Goal: Task Accomplishment & Management: Manage account settings

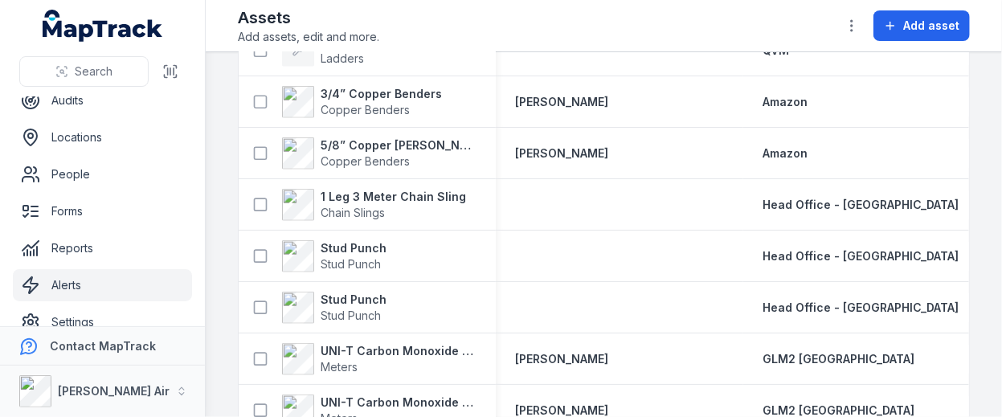
scroll to position [181, 0]
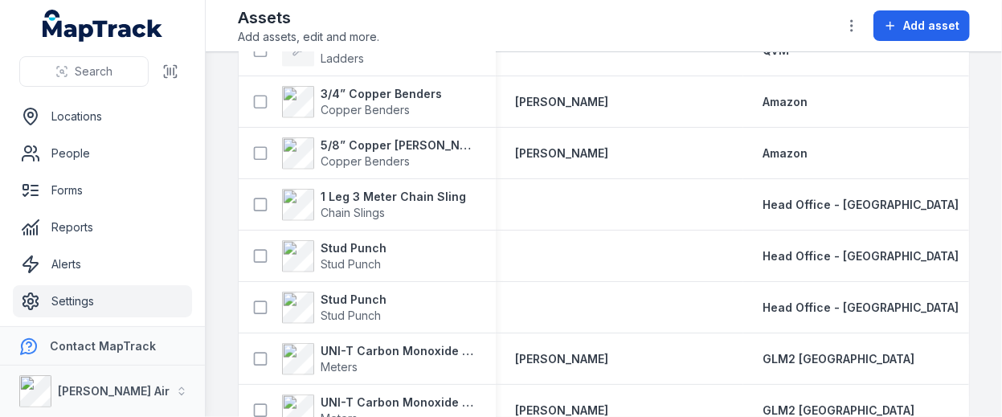
click at [92, 296] on link "Settings" at bounding box center [102, 301] width 179 height 32
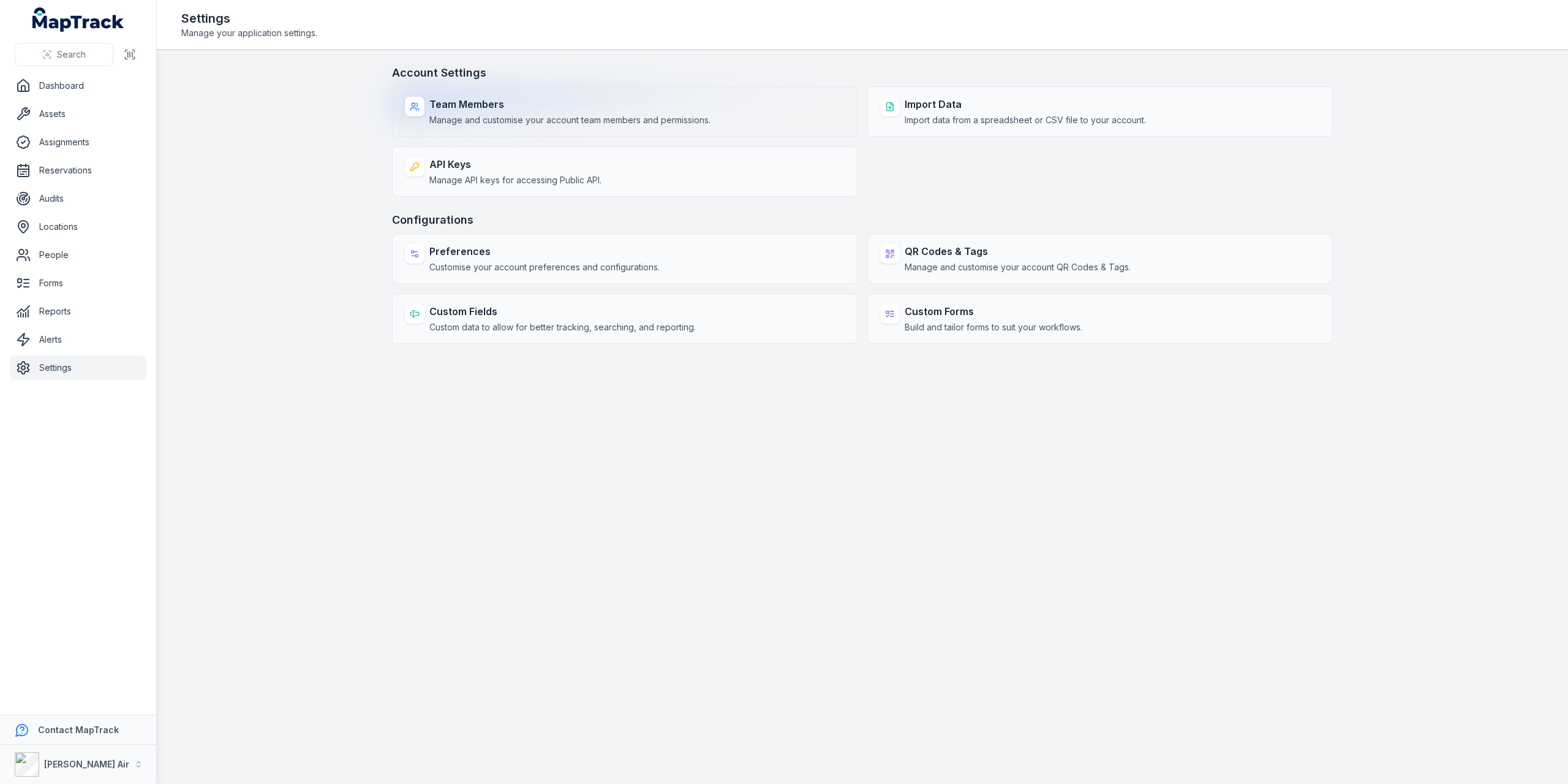
click at [582, 110] on strong "Team Members" at bounding box center [569, 104] width 281 height 14
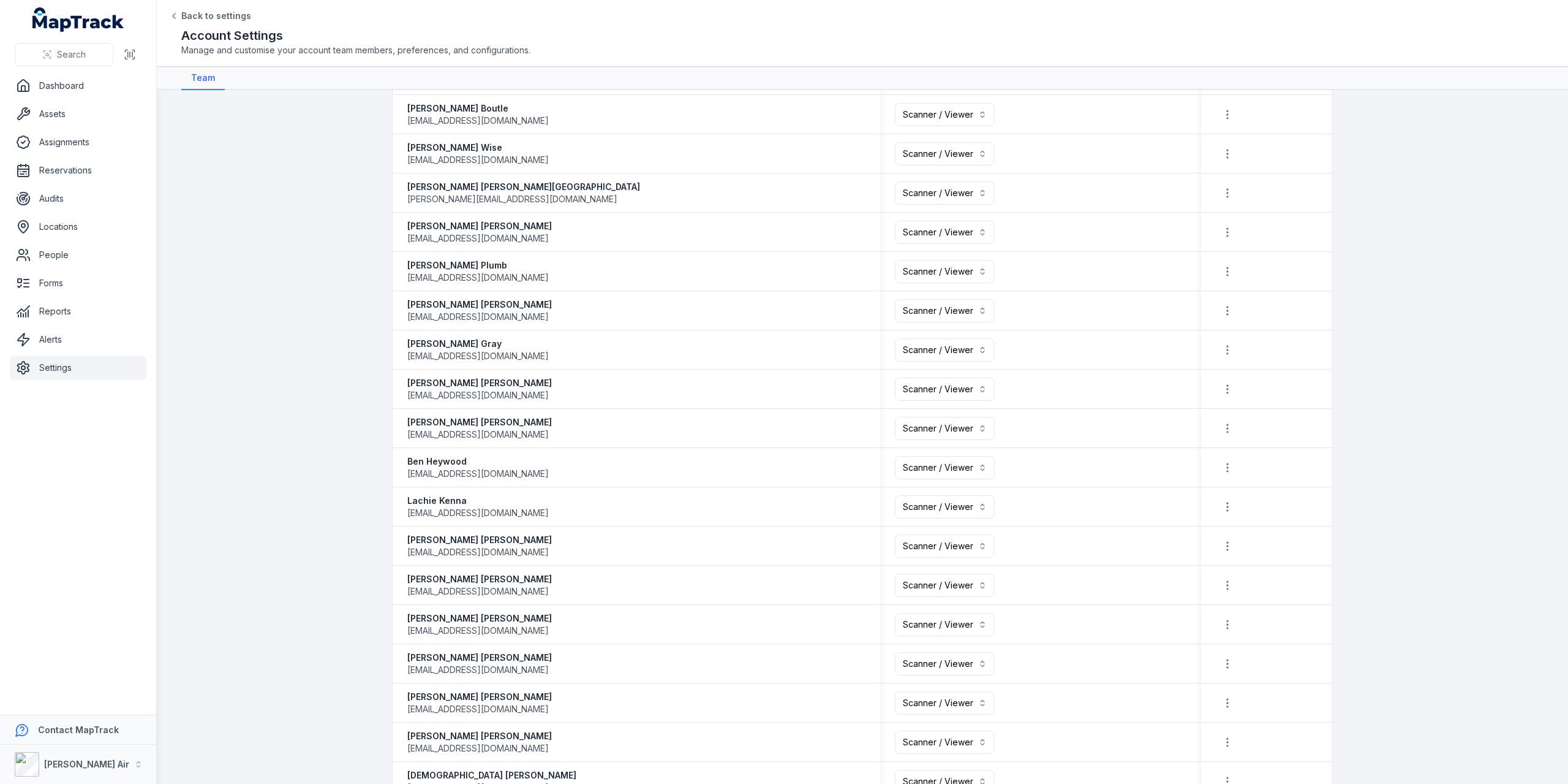
scroll to position [1382, 0]
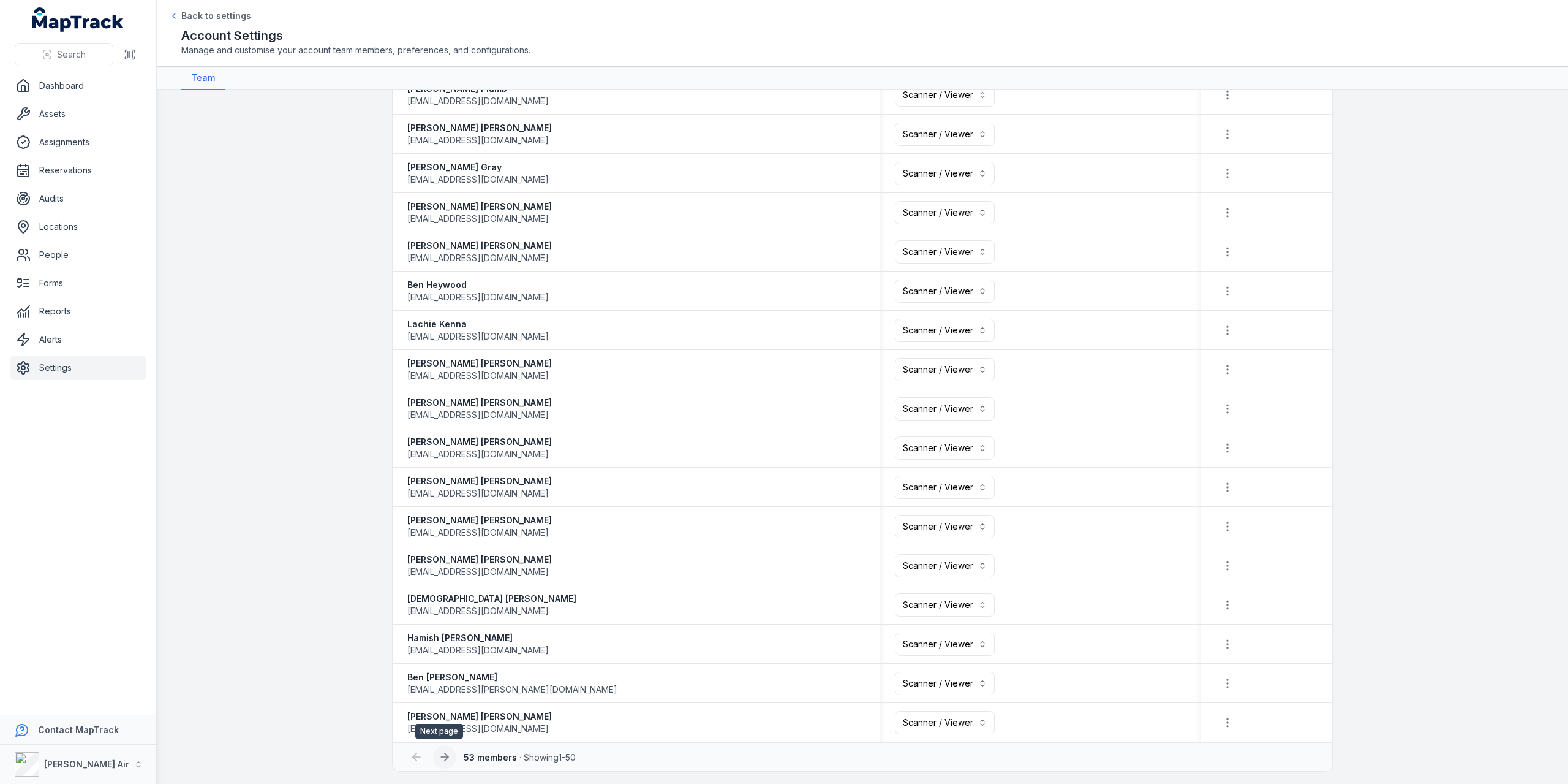
click at [444, 750] on icon at bounding box center [444, 757] width 12 height 12
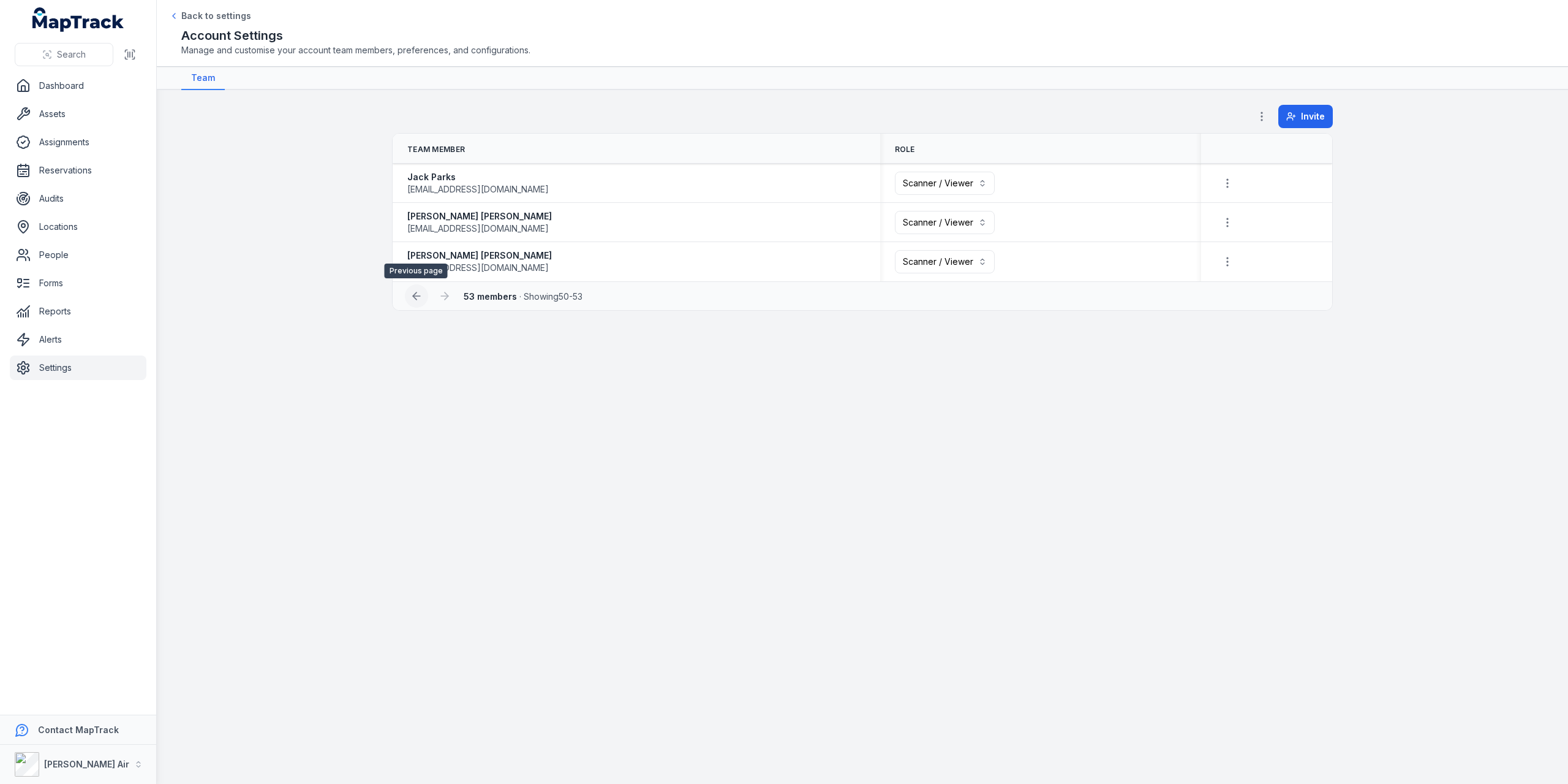
click at [413, 297] on icon at bounding box center [416, 296] width 12 height 12
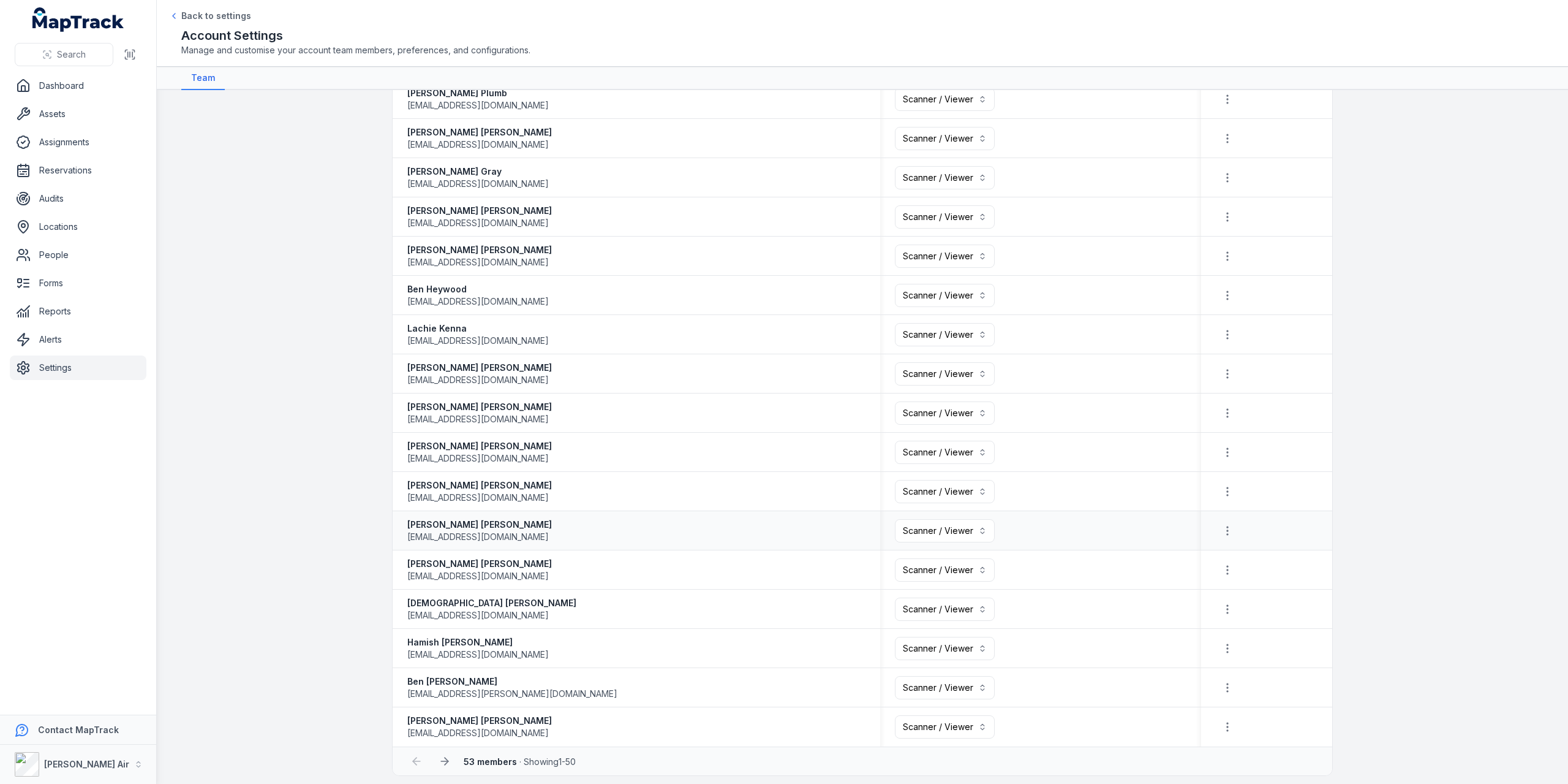
scroll to position [1382, 0]
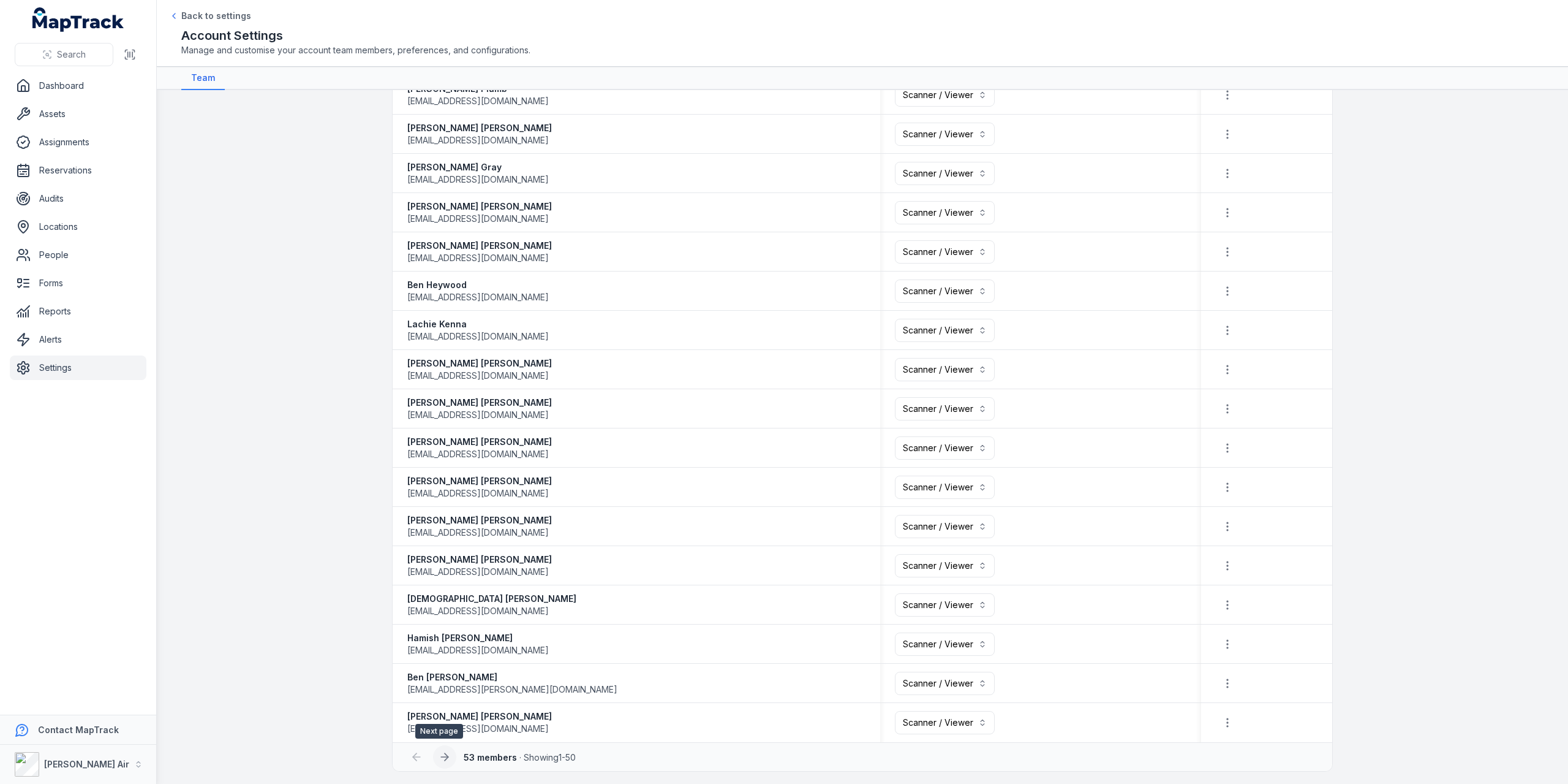
click at [438, 757] on icon at bounding box center [444, 757] width 12 height 12
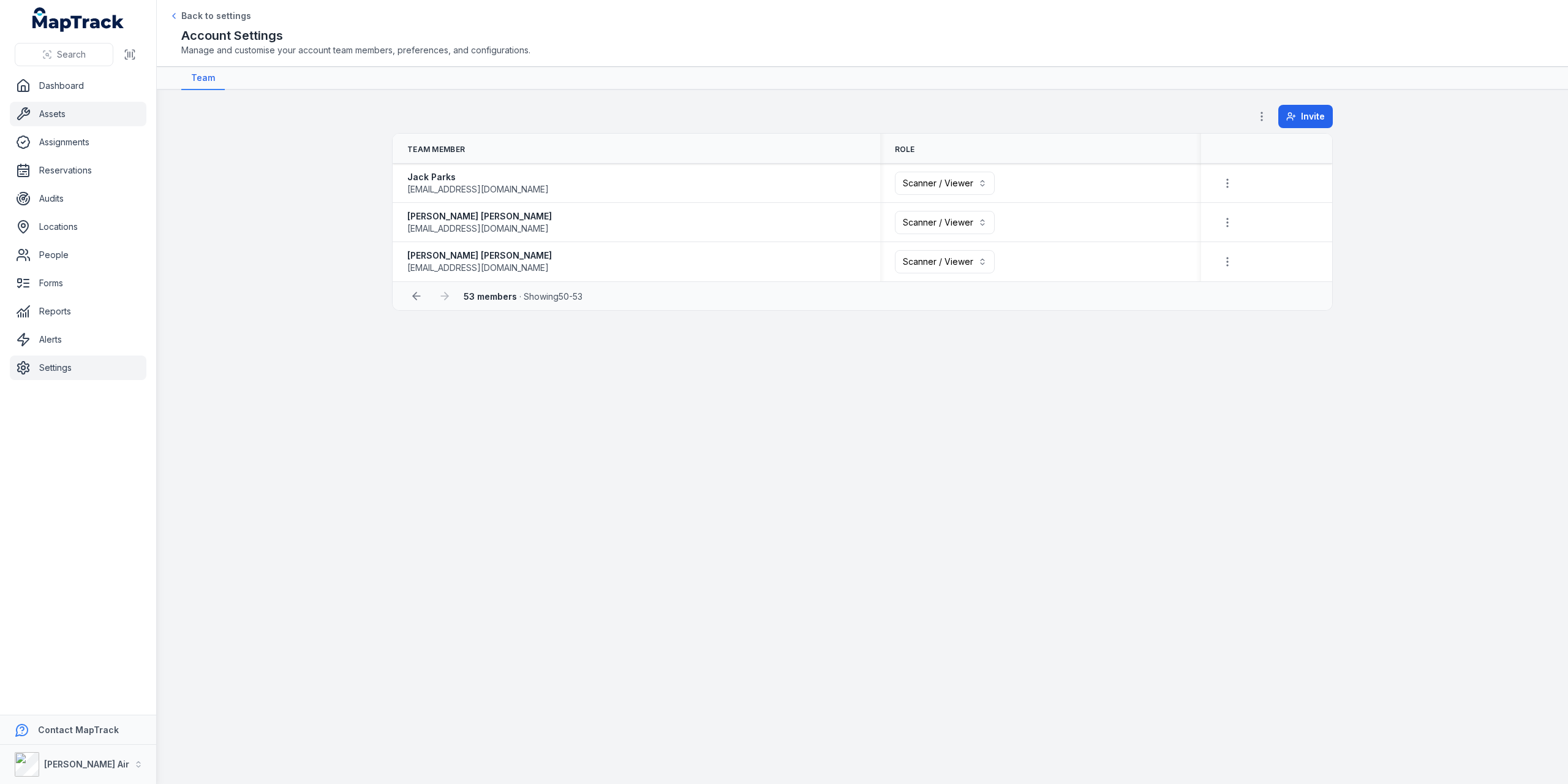
click at [69, 110] on link "Assets" at bounding box center [78, 114] width 136 height 24
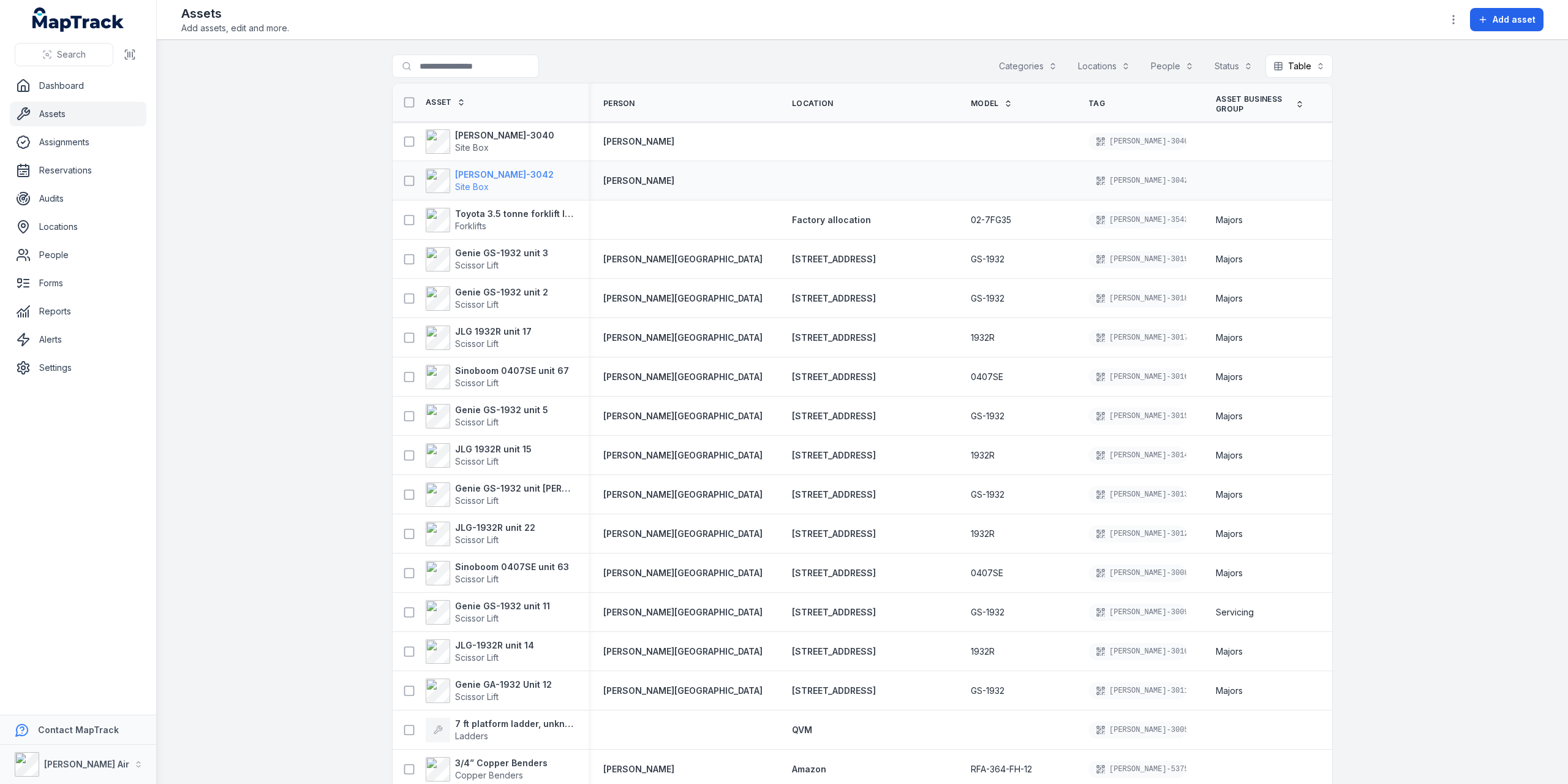
click at [466, 170] on strong "[PERSON_NAME]-3042" at bounding box center [504, 175] width 98 height 12
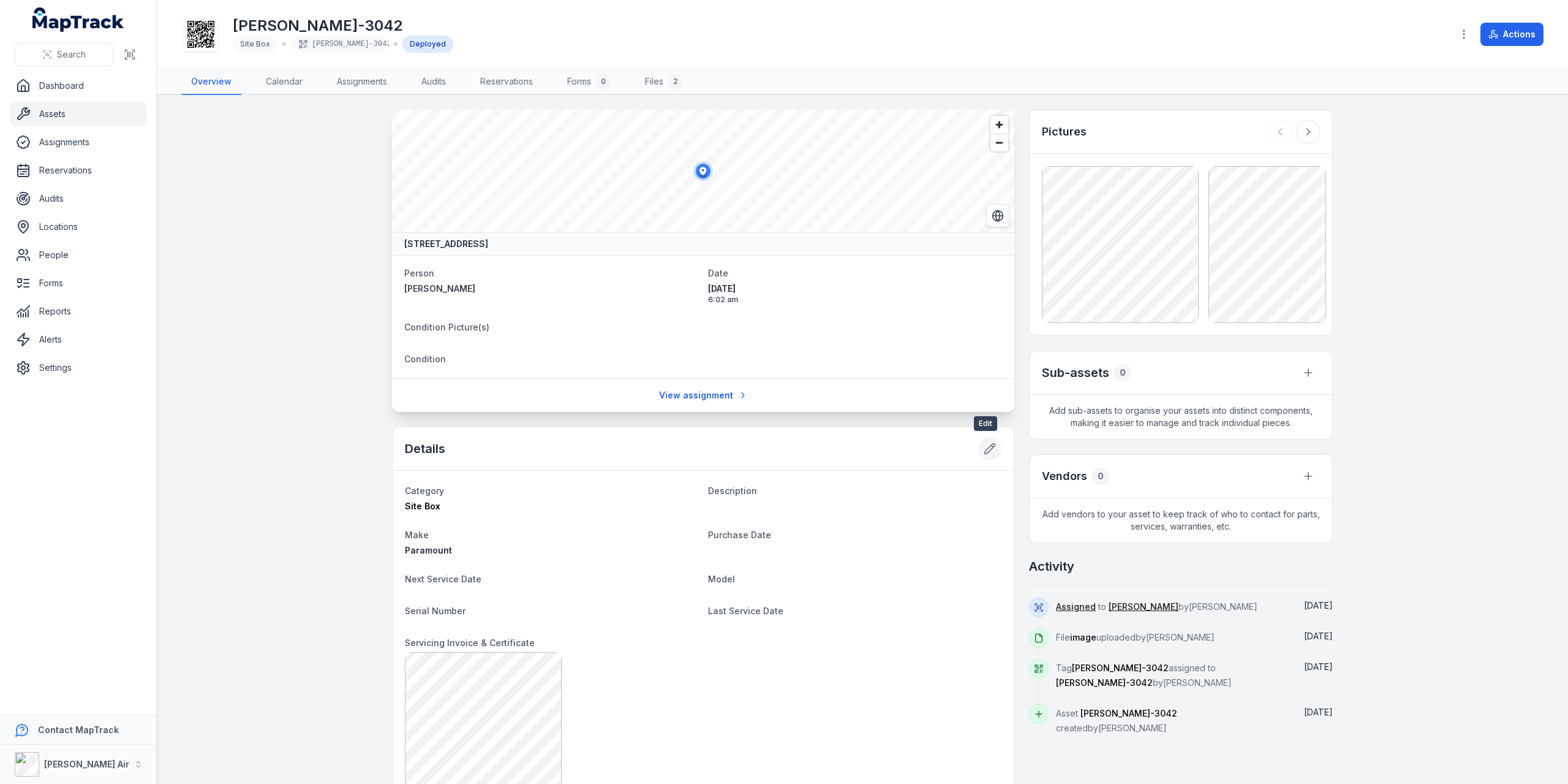
click at [989, 449] on icon at bounding box center [989, 448] width 12 height 12
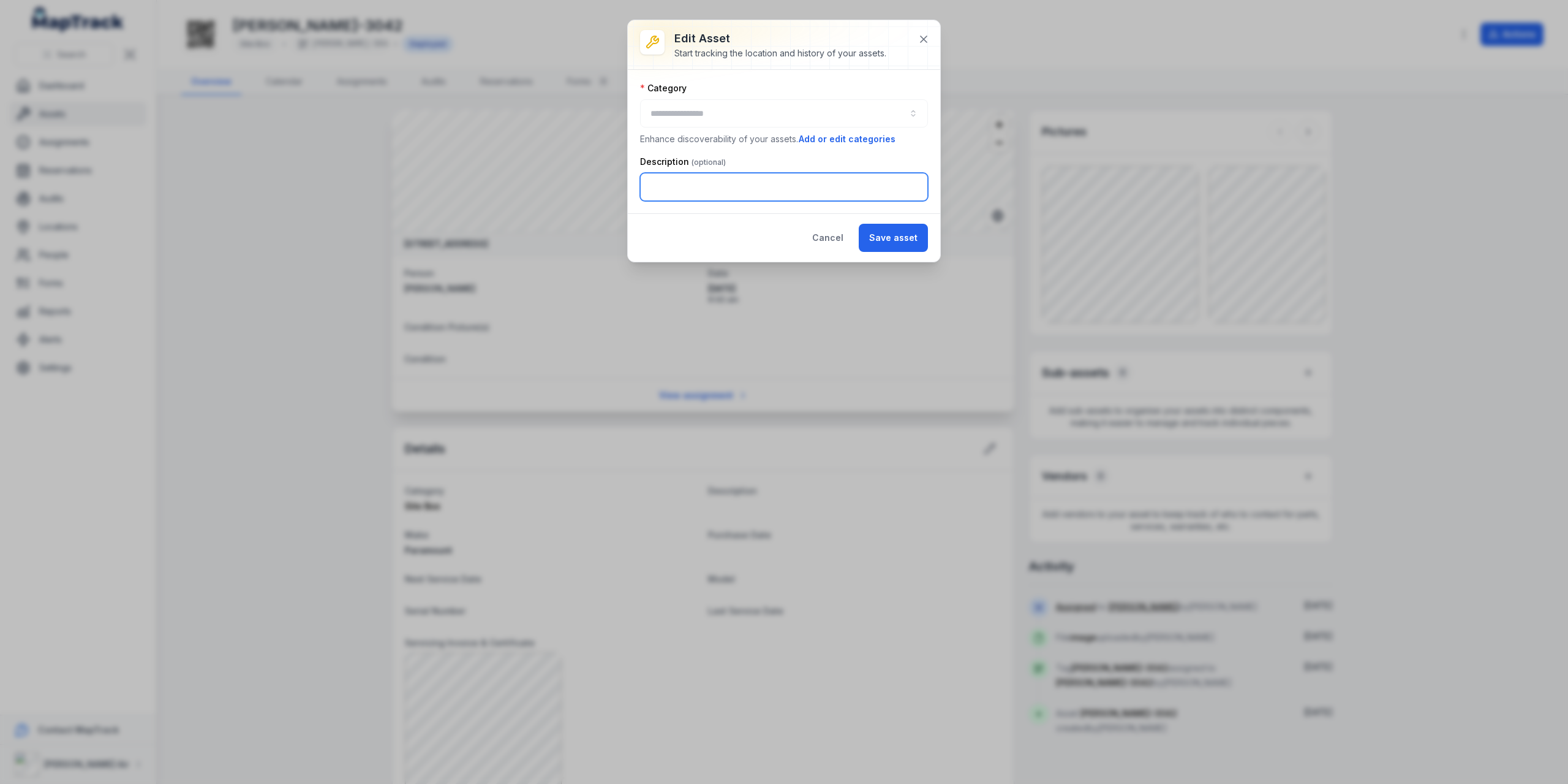
click at [749, 173] on input "text" at bounding box center [784, 187] width 288 height 28
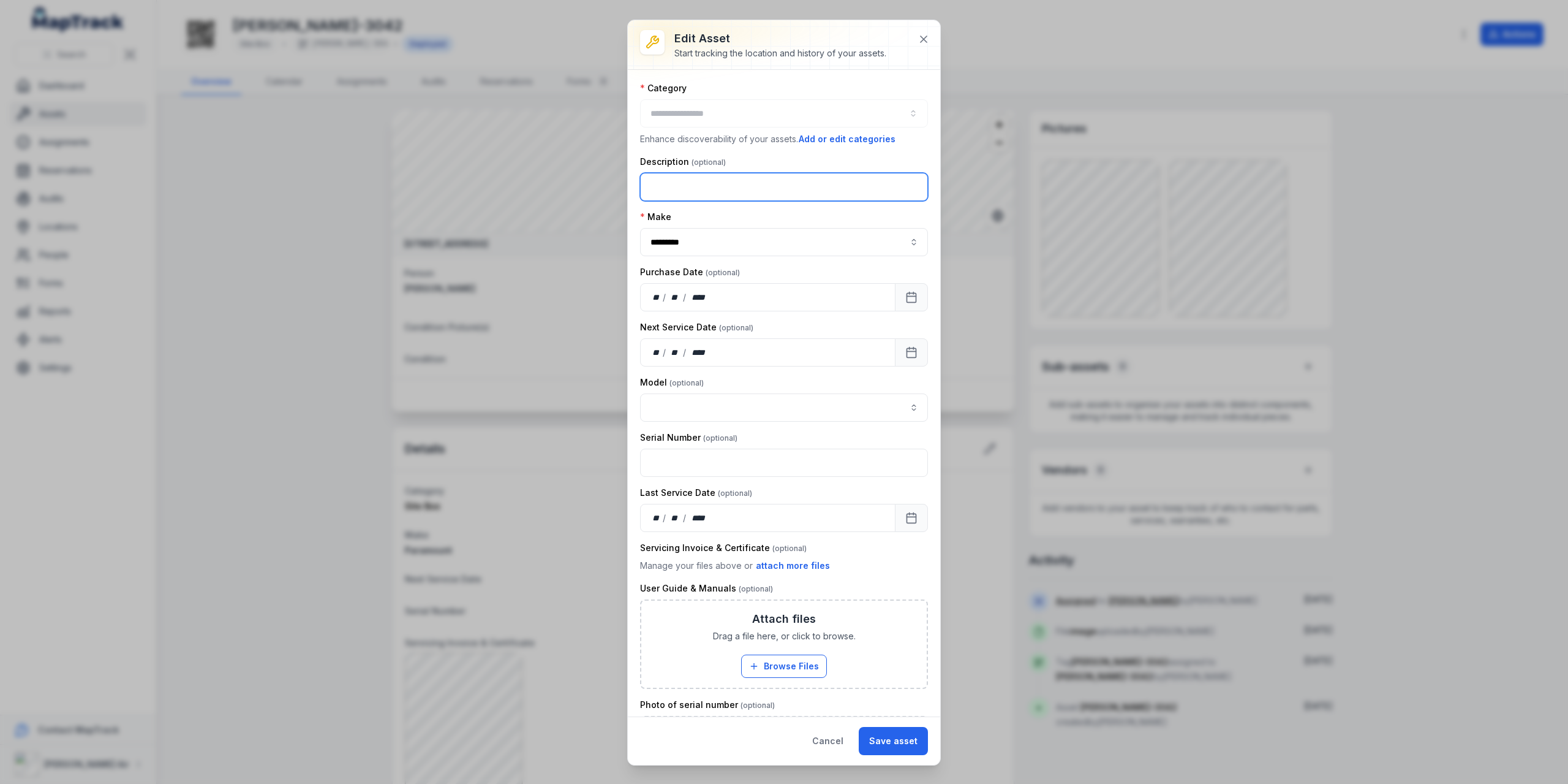
type input "********"
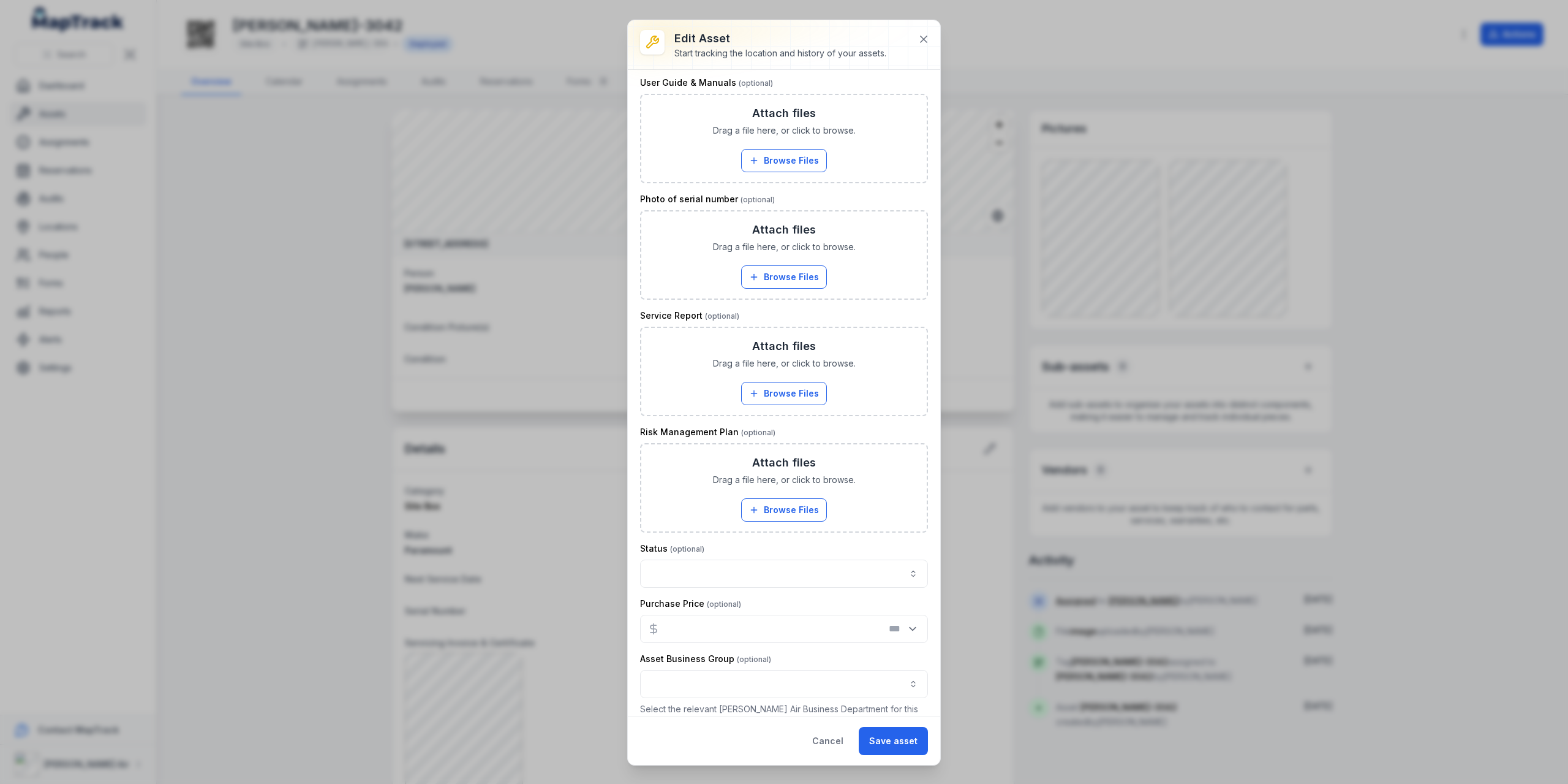
scroll to position [556, 0]
type input "**********"
click at [715, 557] on button "button" at bounding box center [784, 571] width 288 height 28
click at [708, 594] on span "OPERATIONAL" at bounding box center [681, 596] width 58 height 12
click at [749, 561] on button "**********" at bounding box center [784, 571] width 288 height 28
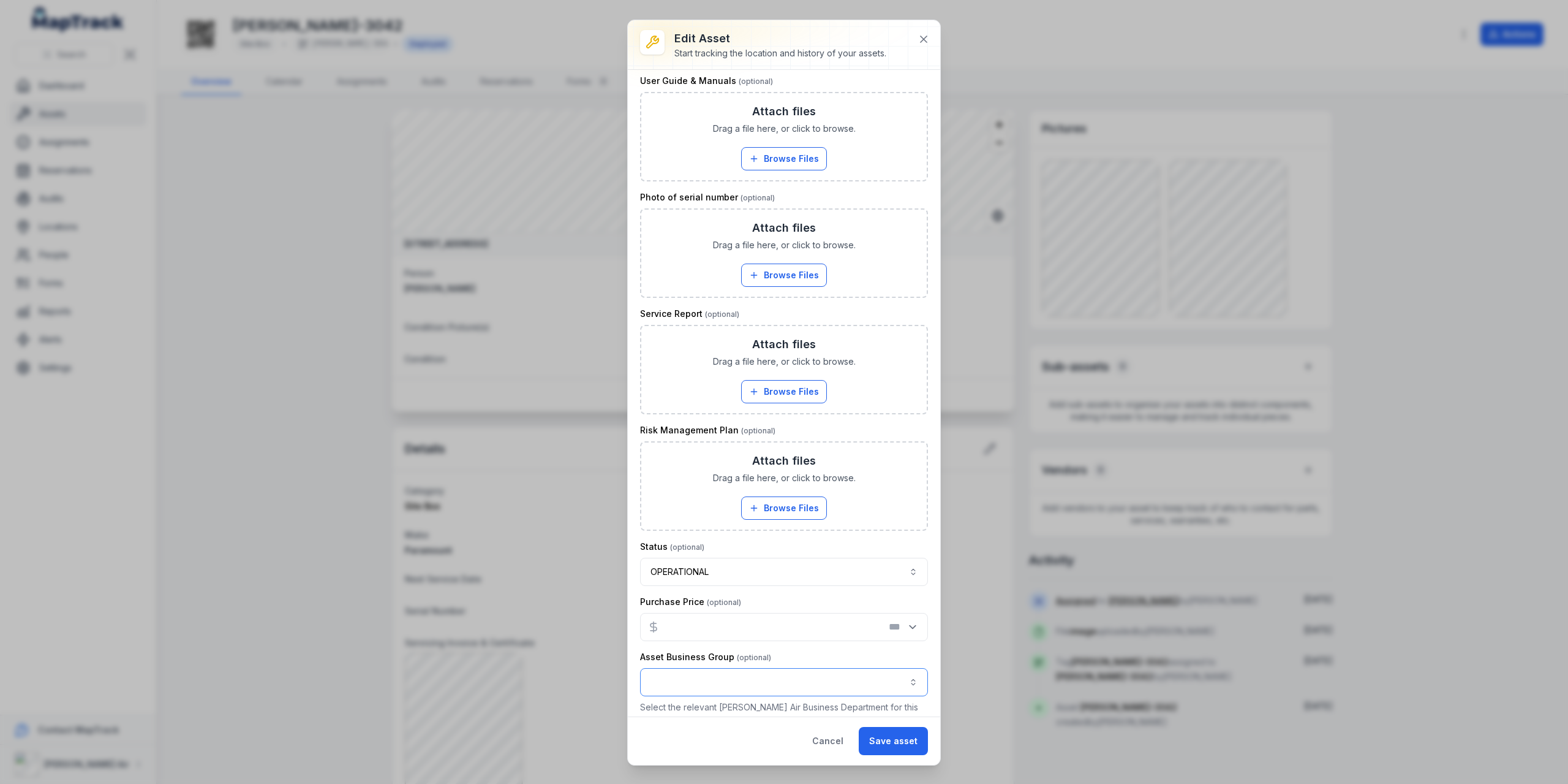
click at [712, 677] on button "button" at bounding box center [784, 682] width 288 height 28
click at [732, 557] on div "Majors" at bounding box center [779, 557] width 253 height 12
click at [899, 748] on button "Save asset" at bounding box center [893, 741] width 69 height 28
